Goal: Task Accomplishment & Management: Manage account settings

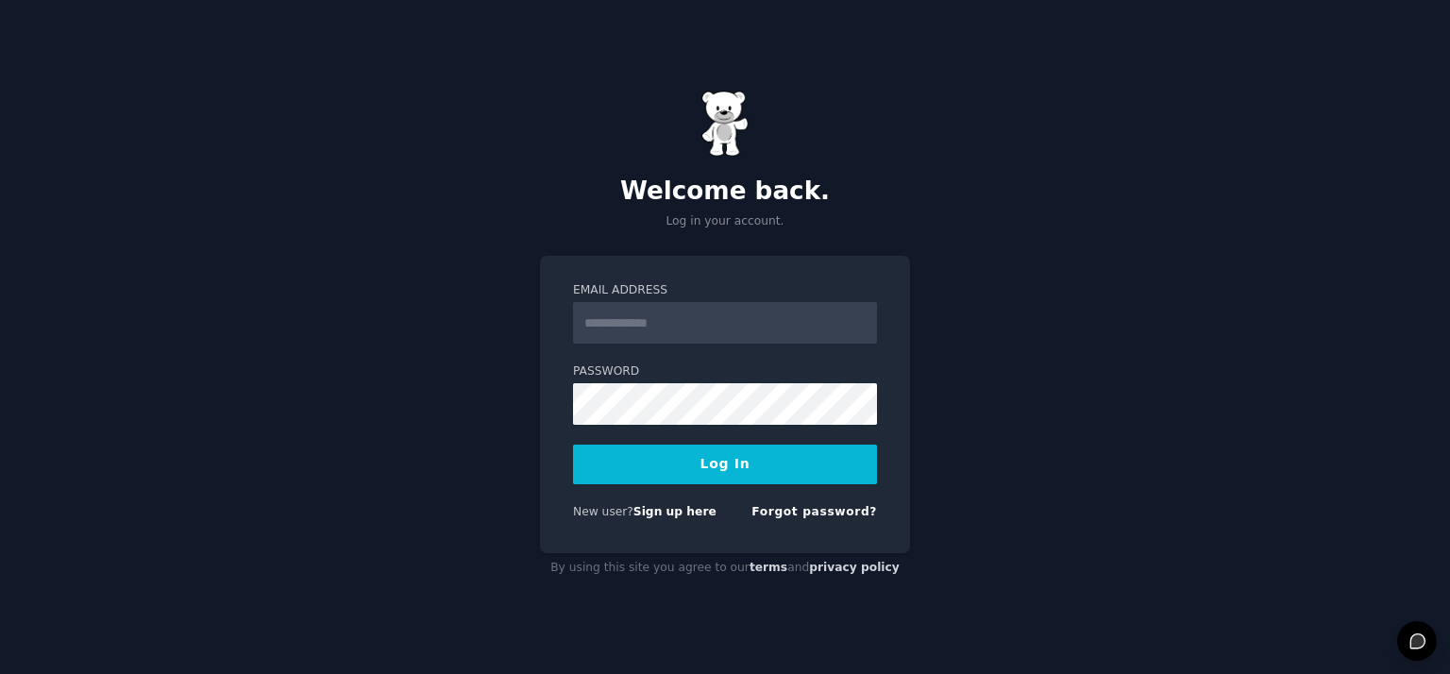
type input "**********"
click at [751, 476] on button "Log In" at bounding box center [725, 464] width 304 height 40
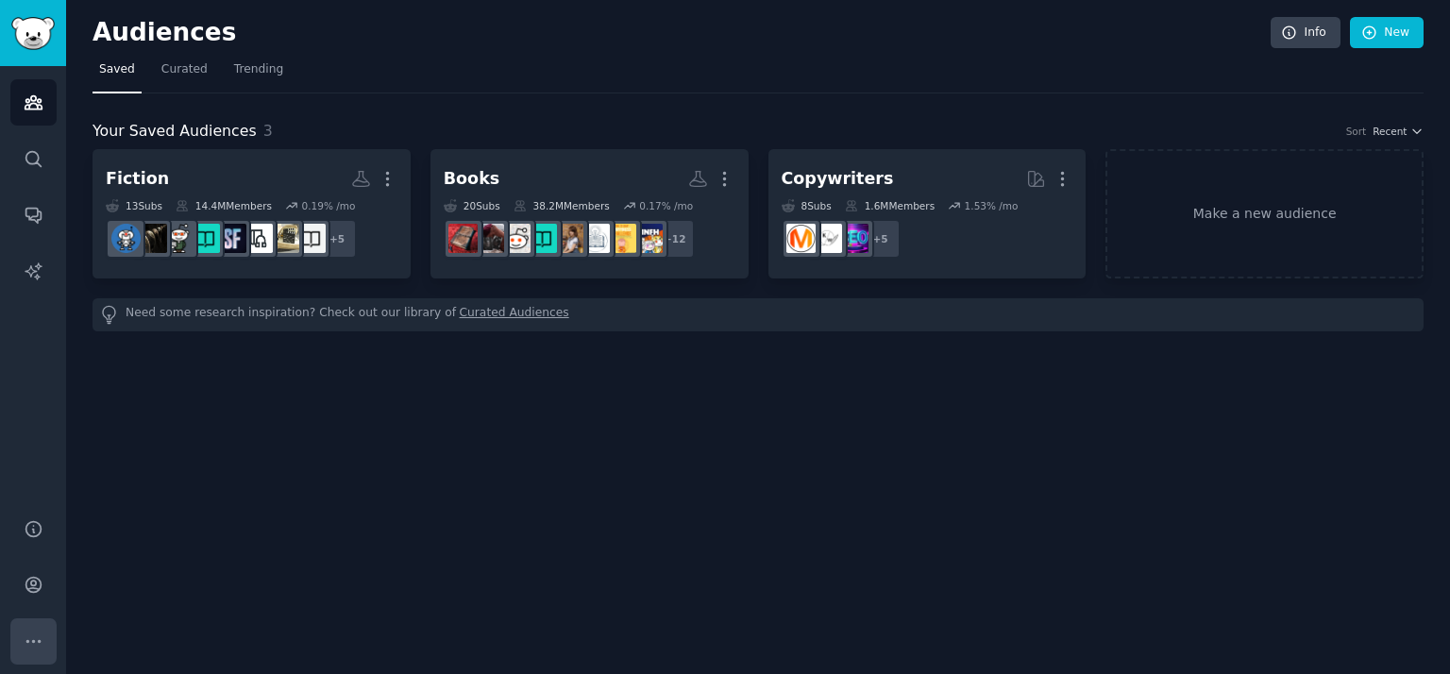
click at [31, 641] on icon "Sidebar" at bounding box center [32, 641] width 13 height 2
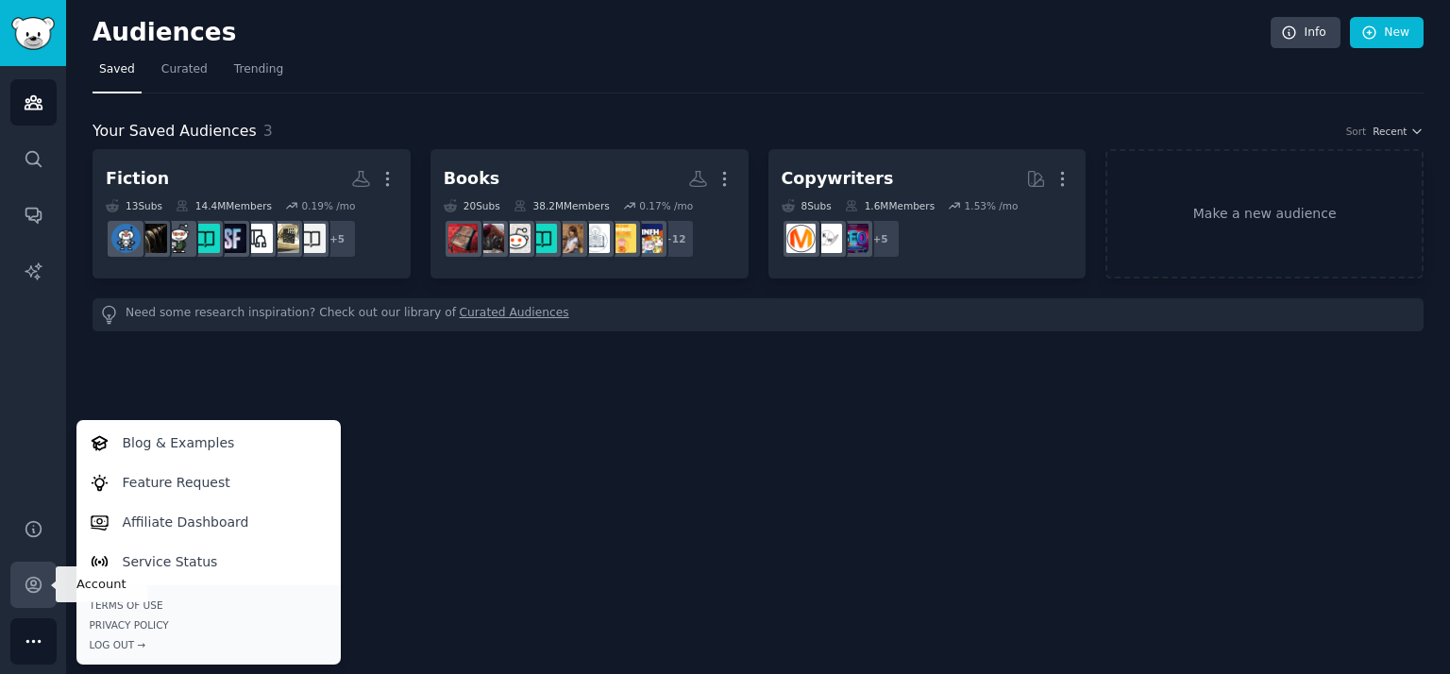
click at [22, 580] on link "Account" at bounding box center [33, 585] width 46 height 46
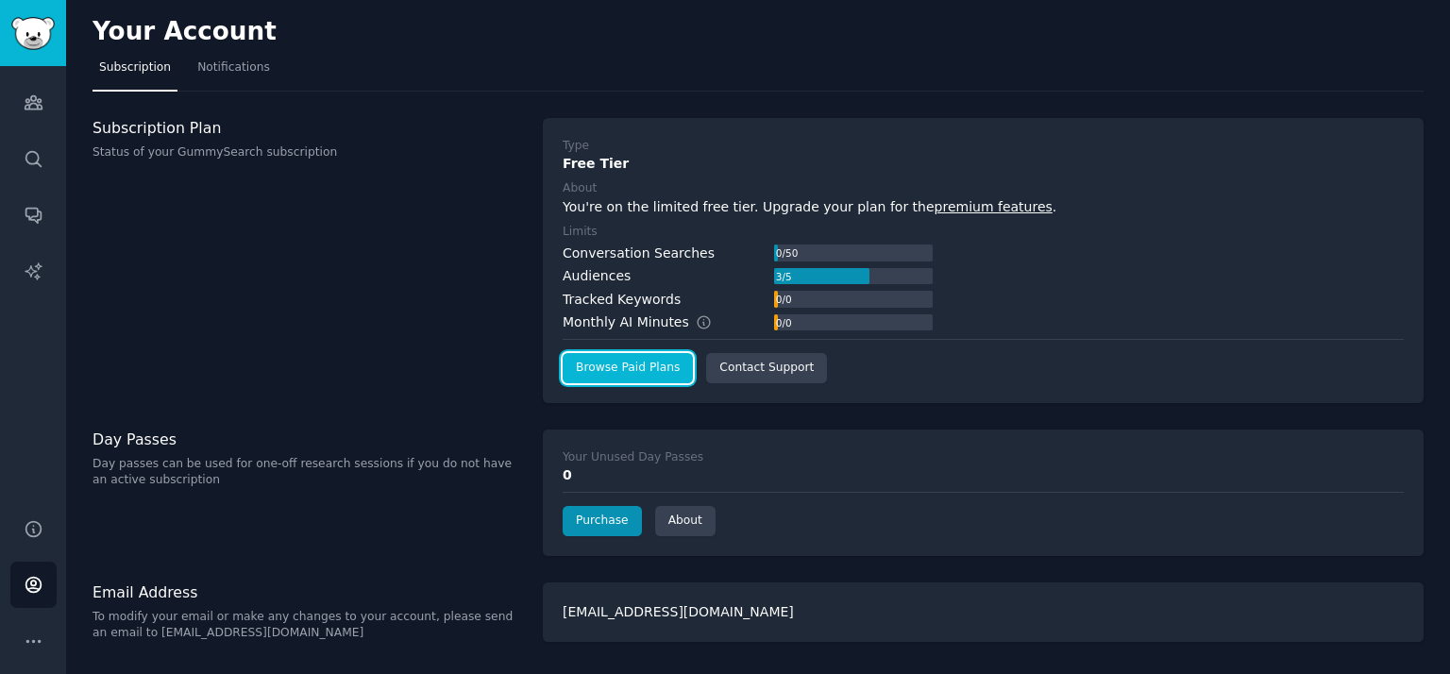
click at [622, 368] on link "Browse Paid Plans" at bounding box center [627, 368] width 130 height 30
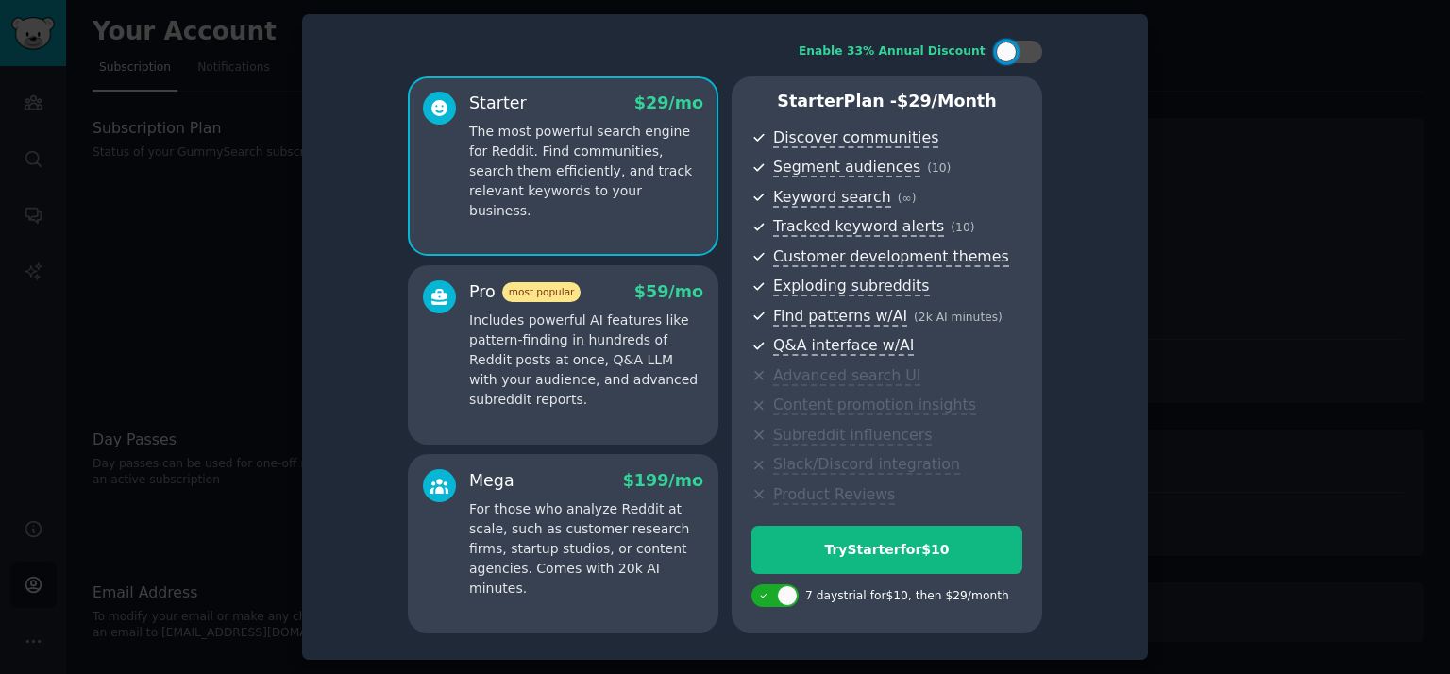
click at [163, 285] on div at bounding box center [725, 337] width 1450 height 674
